Goal: Transaction & Acquisition: Subscribe to service/newsletter

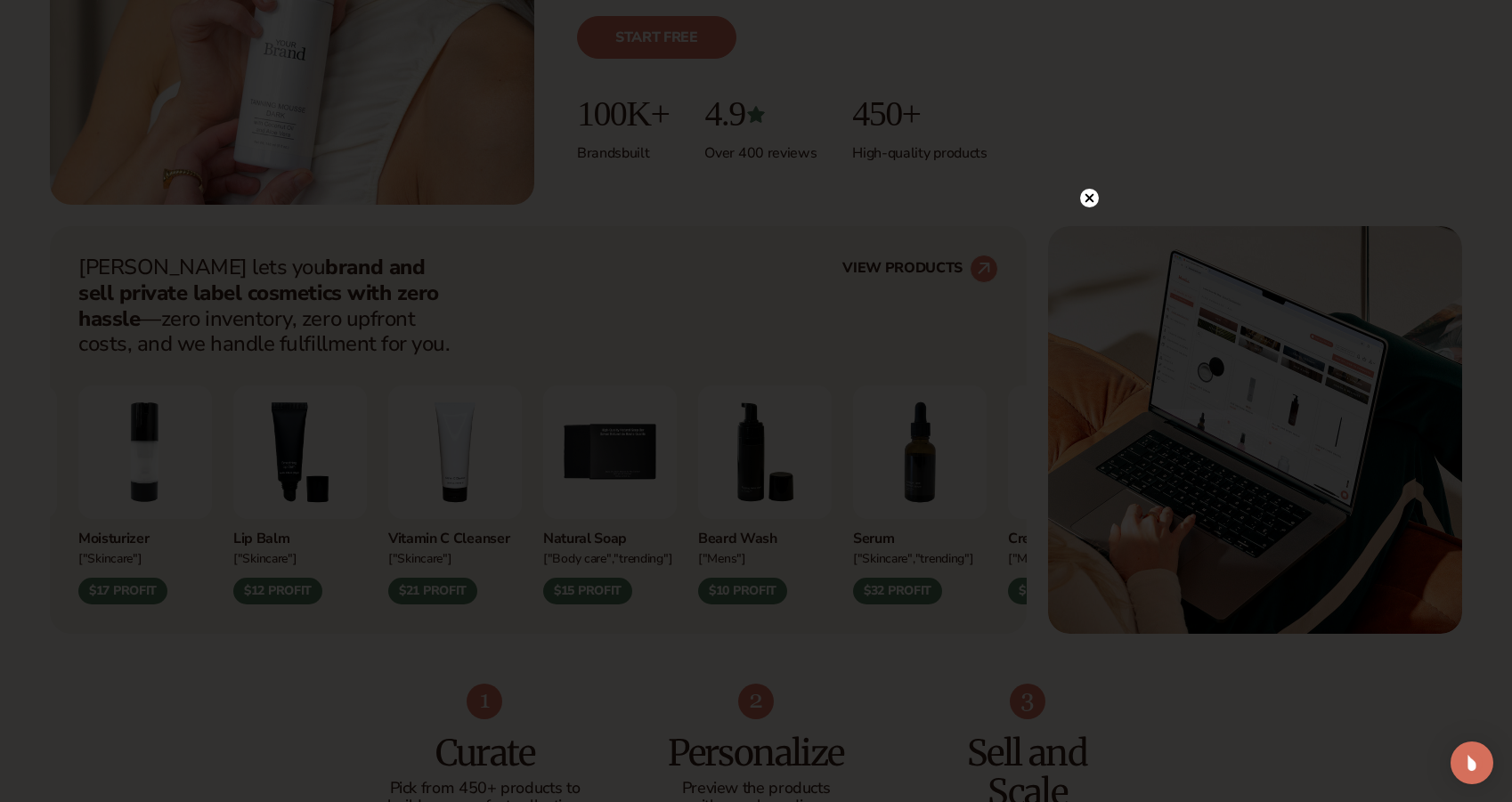
scroll to position [514, 0]
click at [1074, 195] on circle at bounding box center [1080, 197] width 18 height 18
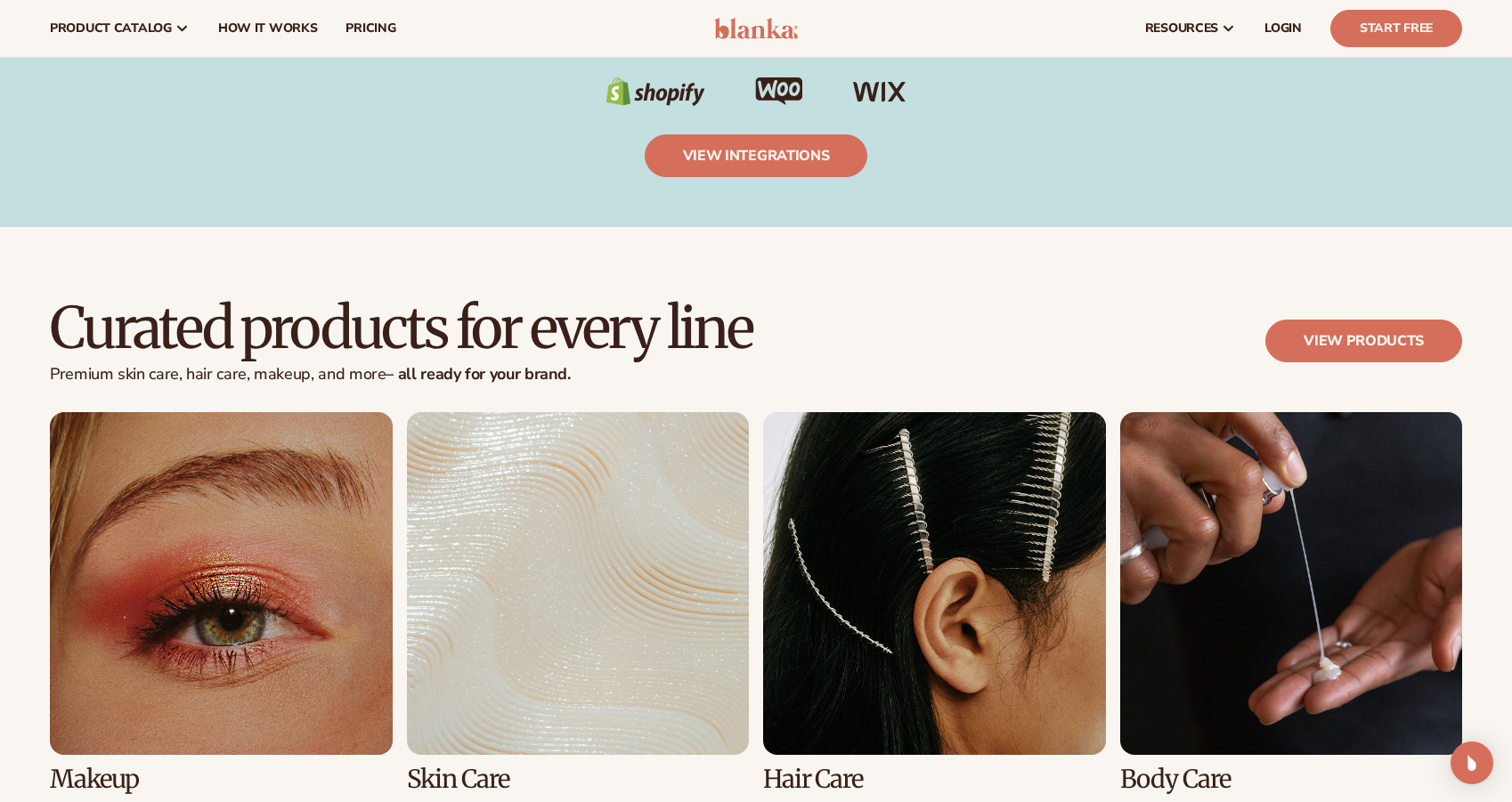
scroll to position [3234, 0]
click at [1356, 335] on link "View products" at bounding box center [1364, 342] width 196 height 42
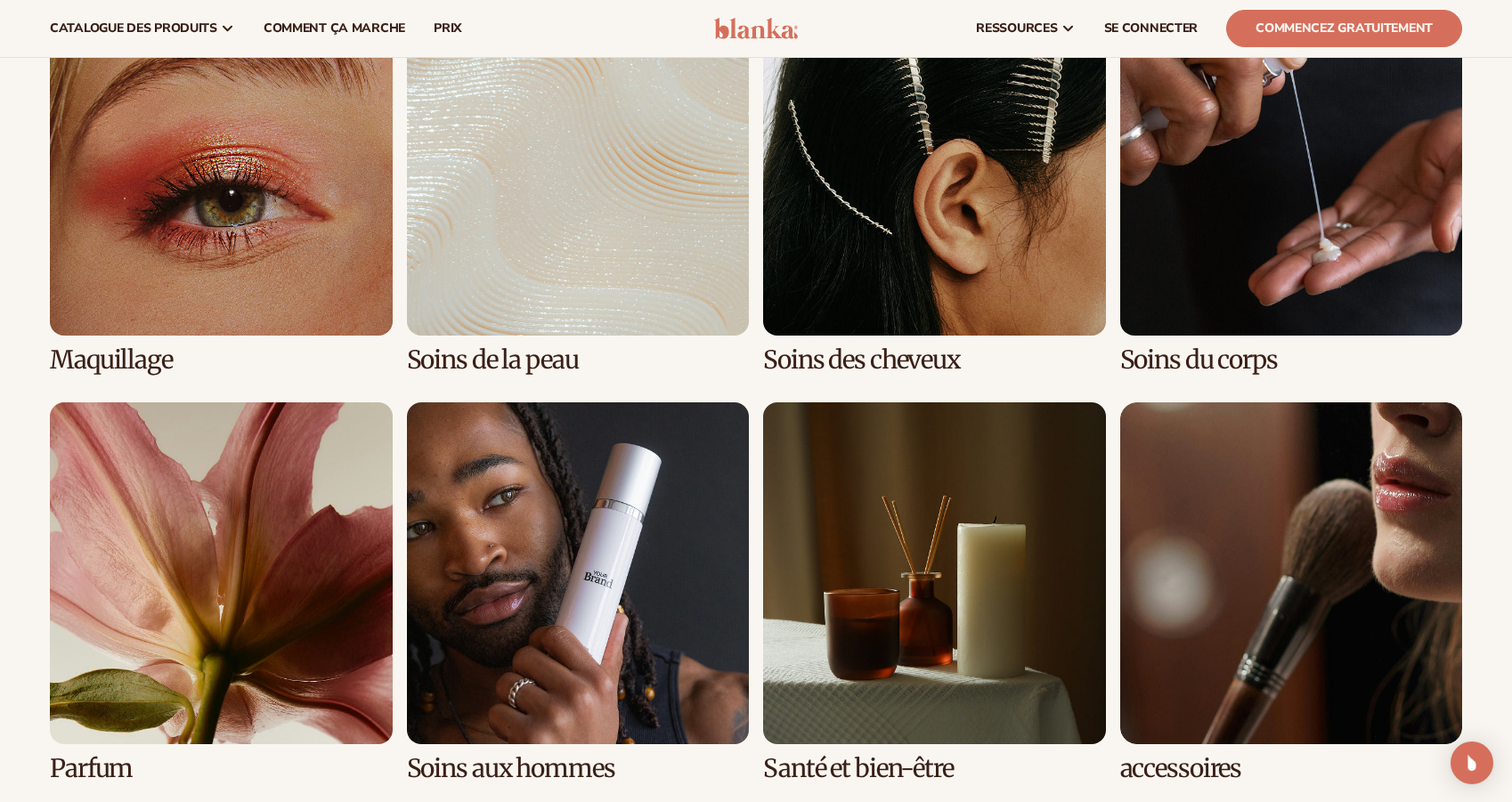
scroll to position [1340, 0]
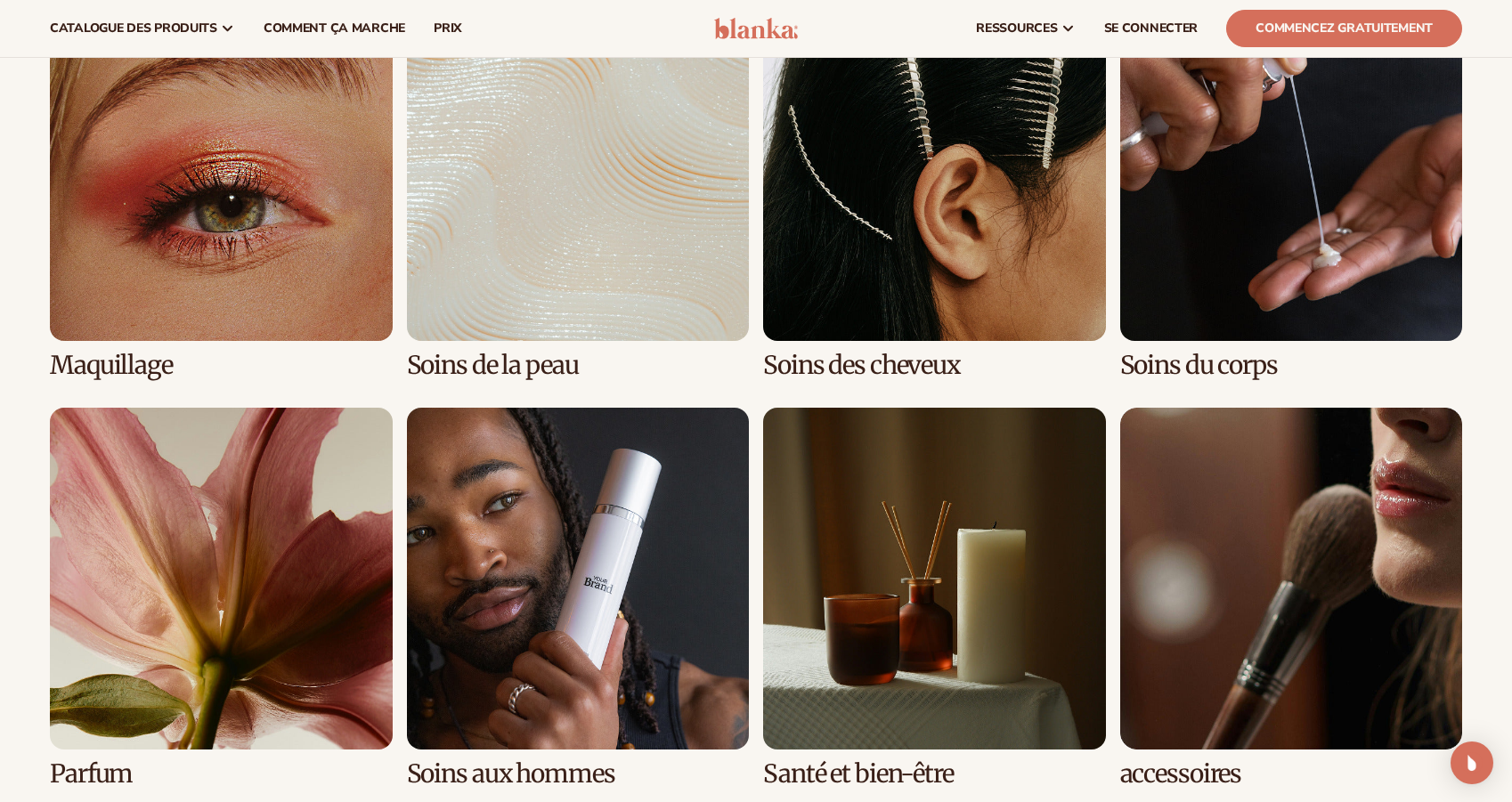
click at [287, 208] on link "1 / 8" at bounding box center [222, 189] width 343 height 380
click at [277, 297] on link "1 / 8" at bounding box center [222, 189] width 343 height 380
click at [112, 358] on link "1 / 8" at bounding box center [222, 189] width 343 height 380
click at [199, 291] on link "1 / 8" at bounding box center [222, 189] width 343 height 380
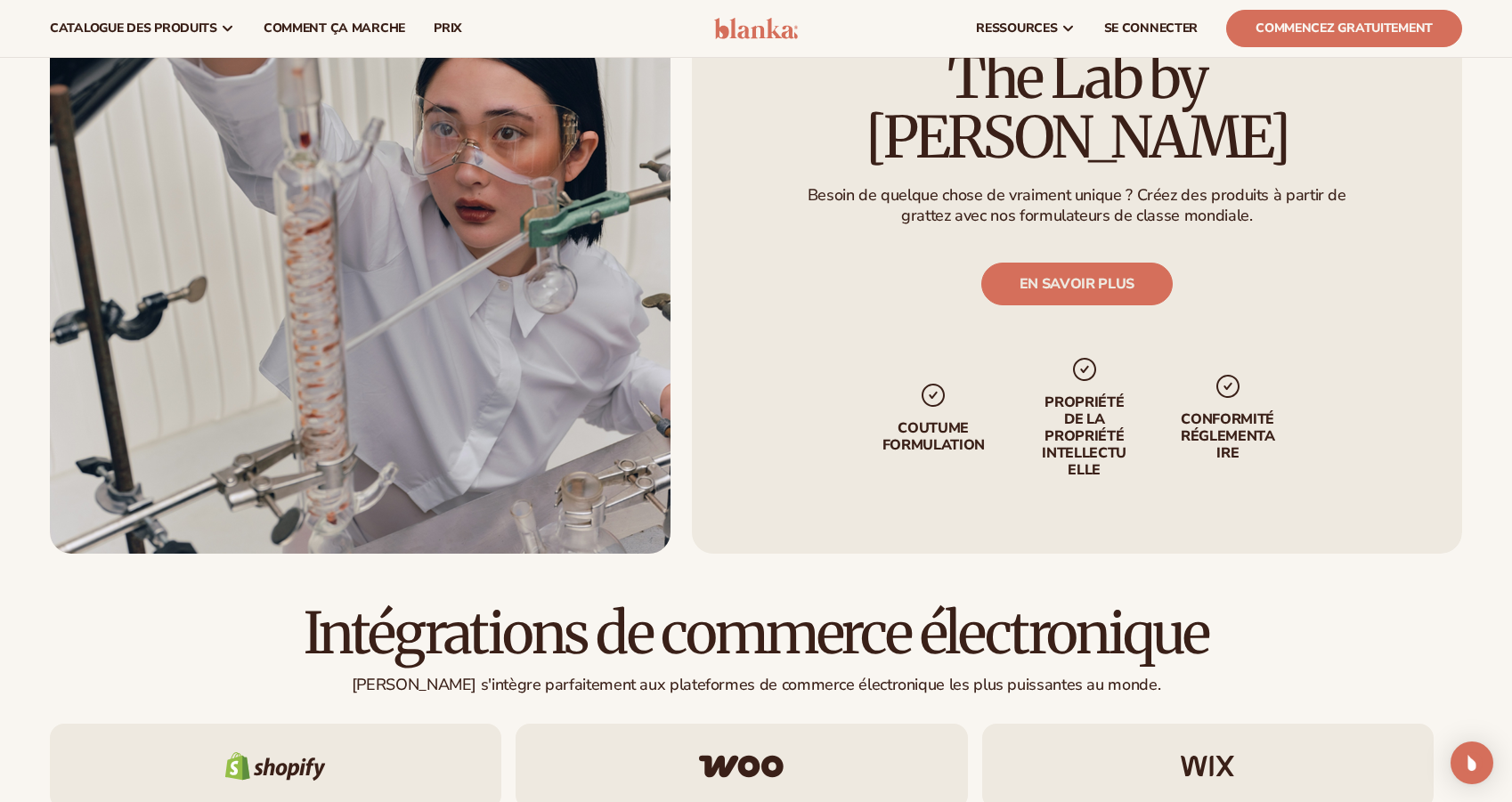
scroll to position [2380, 0]
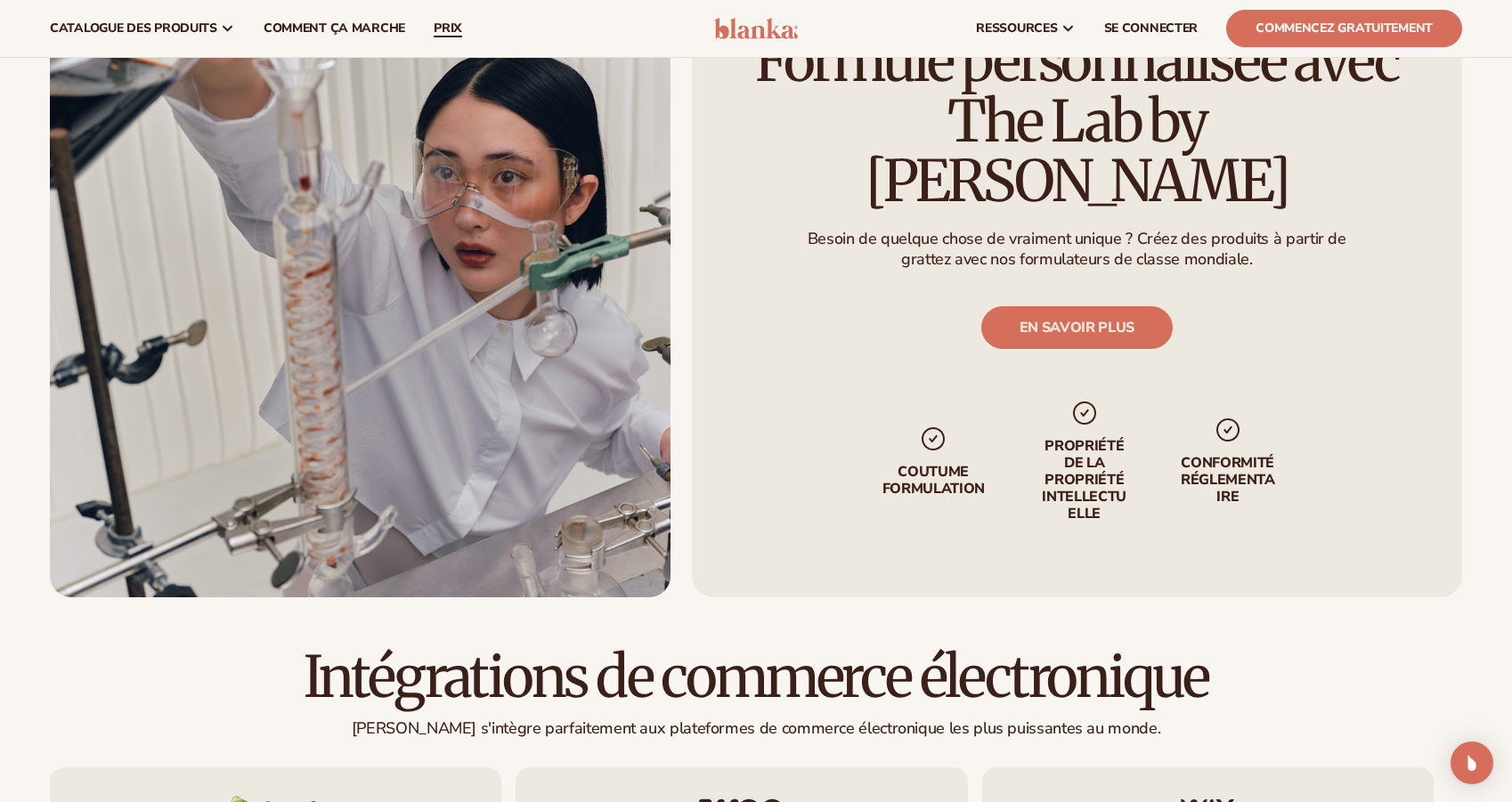
click at [436, 29] on span "PRIX" at bounding box center [448, 28] width 29 height 14
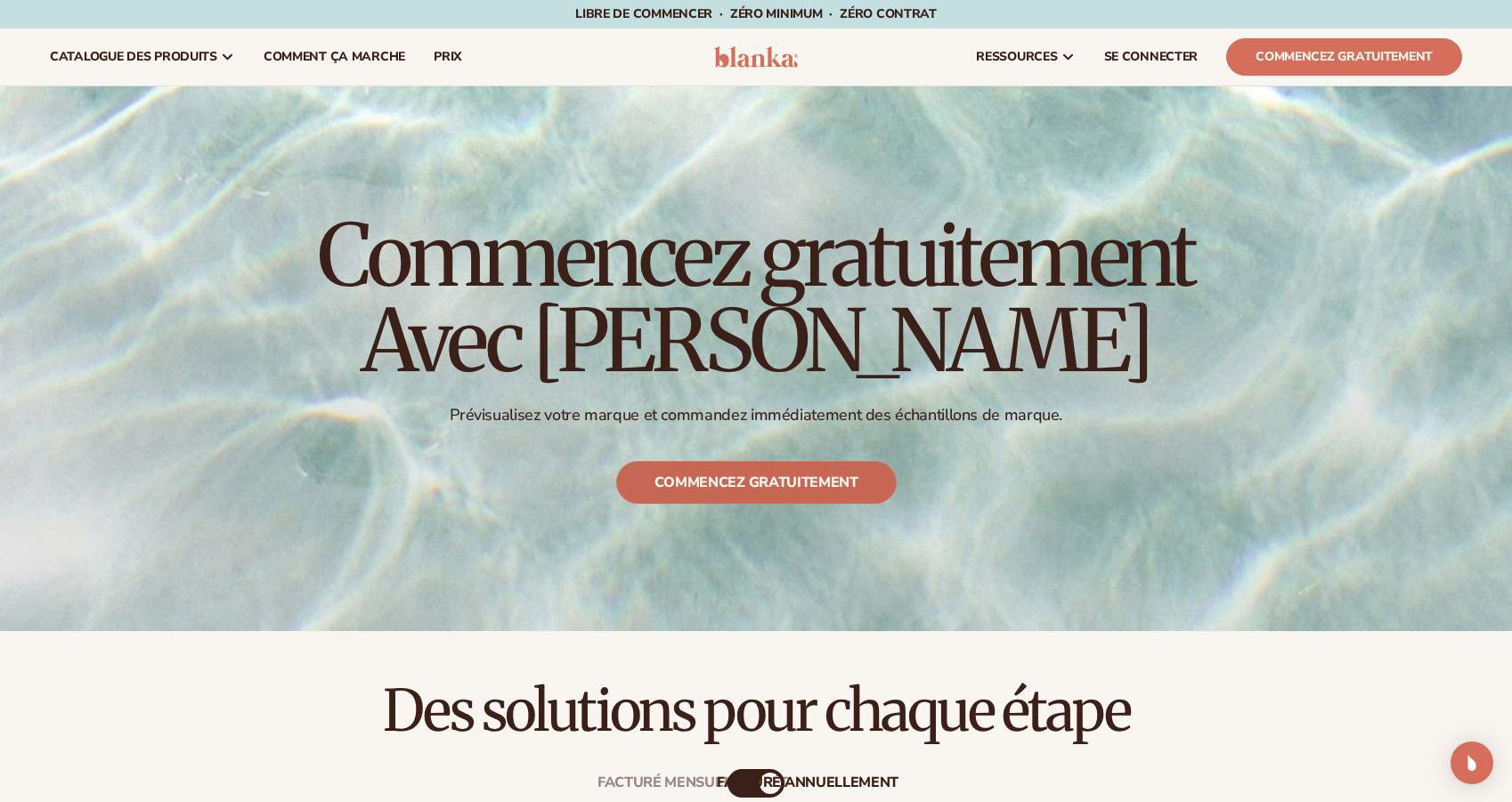
click at [760, 483] on link "COMMENCEZ GRATUITEMENT" at bounding box center [756, 483] width 280 height 42
